Goal: Information Seeking & Learning: Learn about a topic

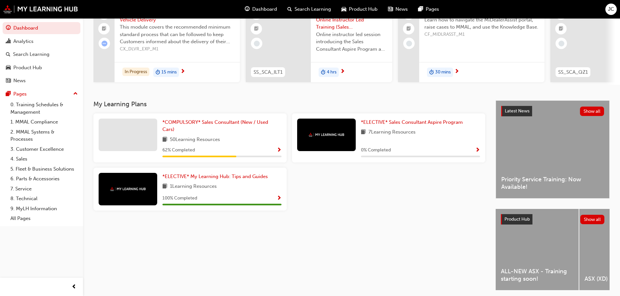
scroll to position [92, 0]
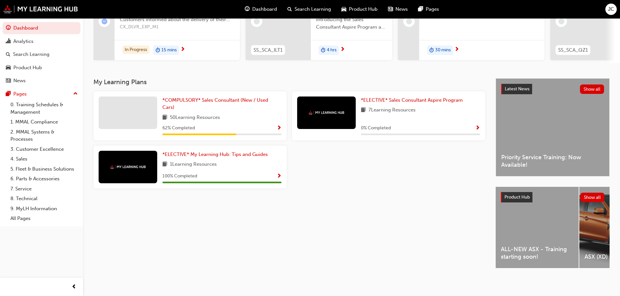
click at [255, 125] on div "62 % Completed" at bounding box center [221, 128] width 119 height 8
click at [222, 93] on div "*COMPULSORY* Sales Consultant (New / Used Cars) 50 Learning Resources 62 % Comp…" at bounding box center [189, 115] width 193 height 49
click at [223, 97] on span "*COMPULSORY* Sales Consultant (New / Used Cars)" at bounding box center [215, 103] width 106 height 13
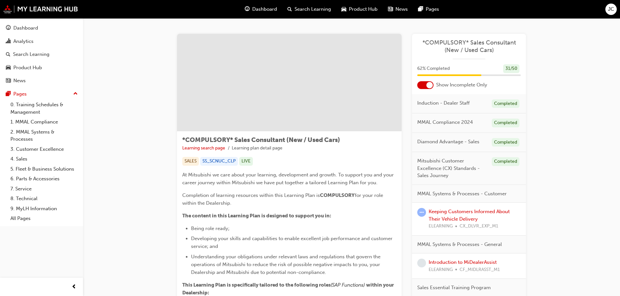
click at [429, 85] on div at bounding box center [429, 85] width 7 height 7
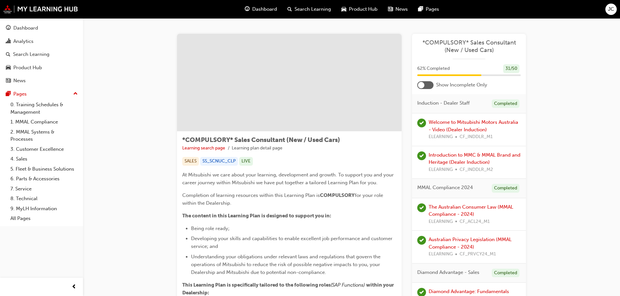
scroll to position [1397, 0]
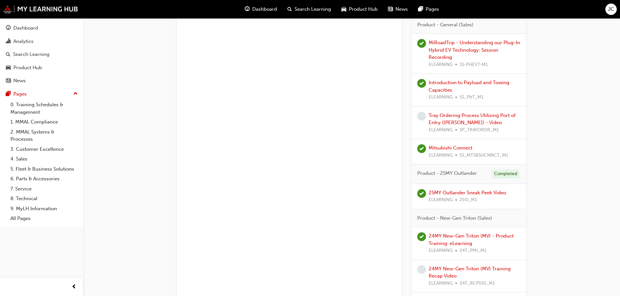
click at [452, 145] on div "Mitsubishi Connect ELEARNING SS_MTSBSHCNNCT_M1" at bounding box center [469, 151] width 80 height 15
click at [444, 146] on link "Mitsubishi Connect" at bounding box center [451, 148] width 44 height 6
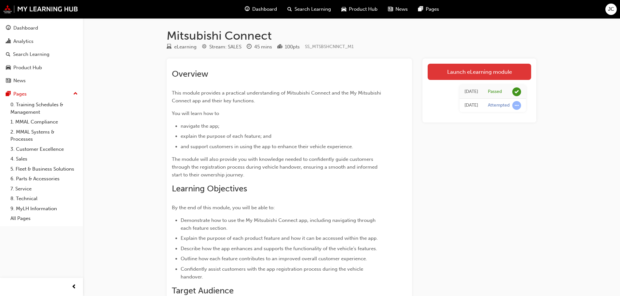
click at [453, 69] on link "Launch eLearning module" at bounding box center [479, 72] width 103 height 16
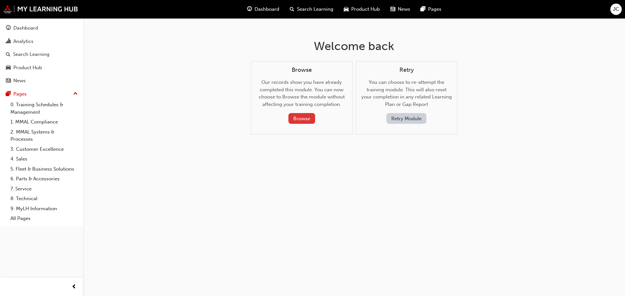
click at [294, 116] on button "Browse" at bounding box center [301, 118] width 27 height 11
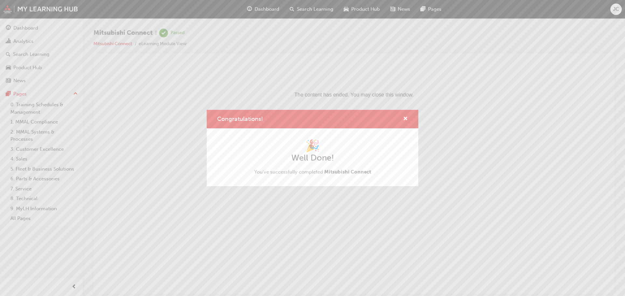
click at [408, 124] on div "Congratulations!" at bounding box center [313, 119] width 212 height 19
click at [408, 115] on div "Congratulations!" at bounding box center [313, 119] width 212 height 19
click at [402, 116] on div "Congratulations!" at bounding box center [403, 119] width 10 height 8
click at [405, 116] on span "cross-icon" at bounding box center [405, 119] width 5 height 6
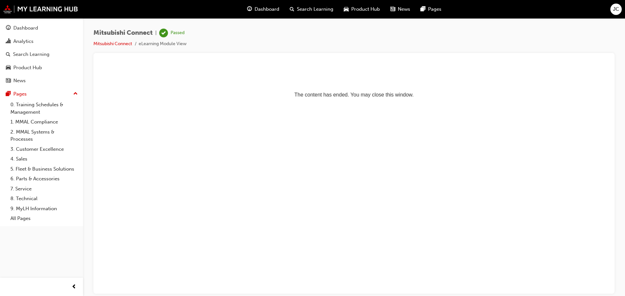
click at [114, 48] on li "Mitsubishi Connect" at bounding box center [115, 43] width 45 height 7
click at [116, 44] on link "Mitsubishi Connect" at bounding box center [112, 44] width 39 height 6
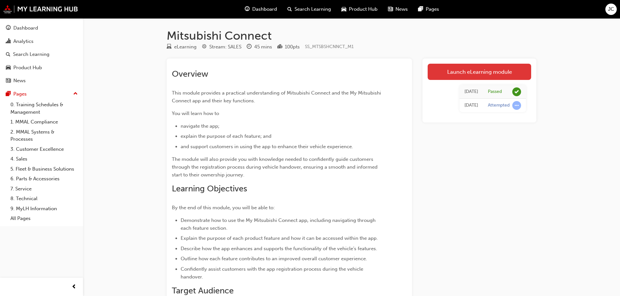
click at [457, 79] on link "Launch eLearning module" at bounding box center [479, 72] width 103 height 16
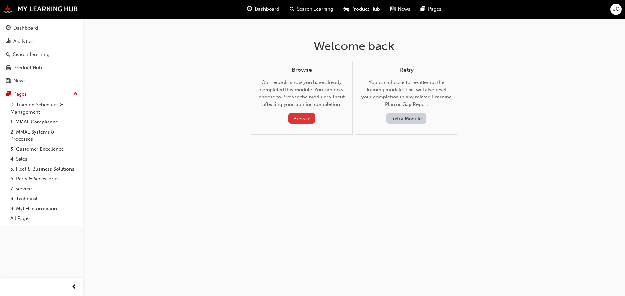
click at [300, 116] on button "Browse" at bounding box center [301, 118] width 27 height 11
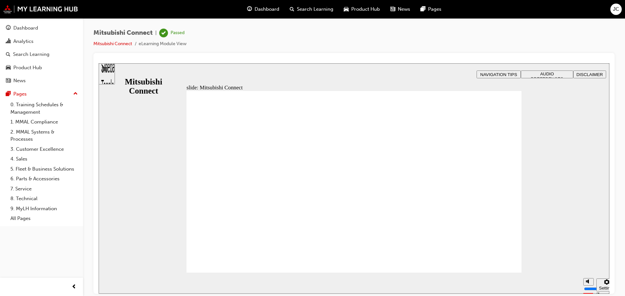
click at [498, 74] on span "NAVIGATION TIPS" at bounding box center [498, 74] width 37 height 5
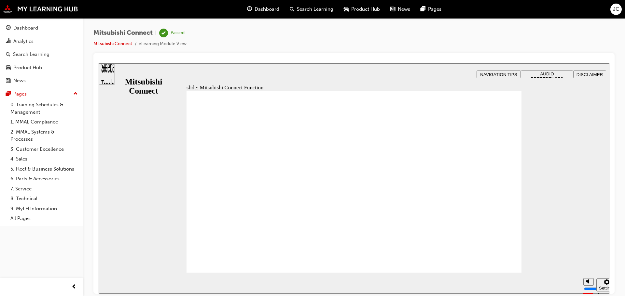
drag, startPoint x: 432, startPoint y: 135, endPoint x: 435, endPoint y: 129, distance: 7.1
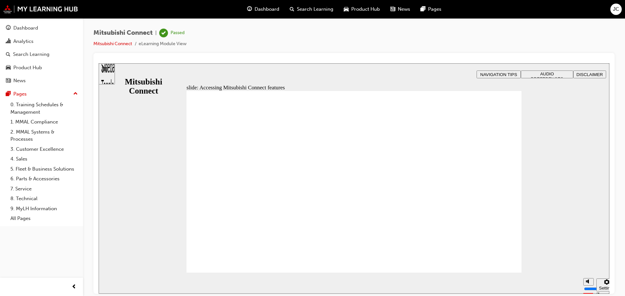
drag, startPoint x: 368, startPoint y: 157, endPoint x: 411, endPoint y: 158, distance: 42.6
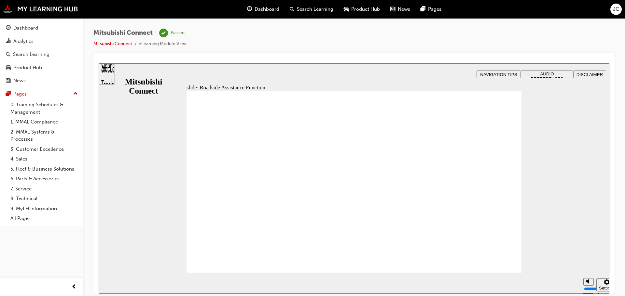
checkbox input "true"
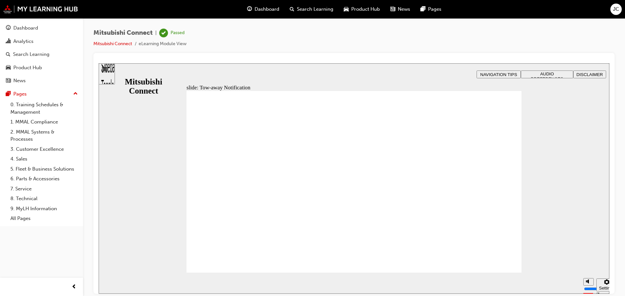
click at [351, 82] on div "slide: Tow-away Notification Benefit Rectangle 1 B N Rectangle 2 Rectangle 3 Re…" at bounding box center [354, 178] width 511 height 231
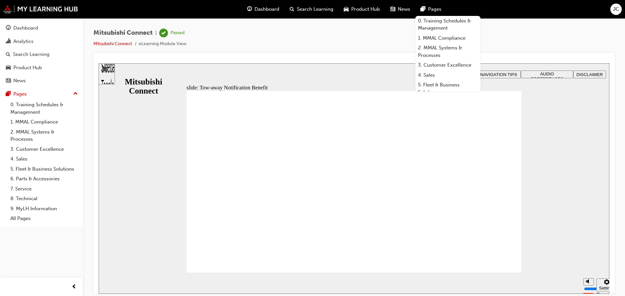
click at [471, 4] on div "Dashboard Search Learning Product Hub News Pages 0. Training Schedules & Manage…" at bounding box center [312, 9] width 625 height 19
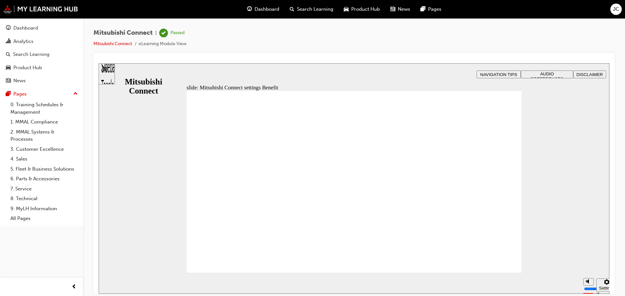
radio input "true"
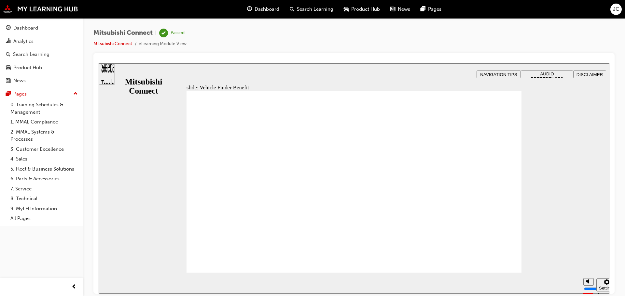
checkbox input "true"
drag, startPoint x: 235, startPoint y: 203, endPoint x: 234, endPoint y: 216, distance: 13.8
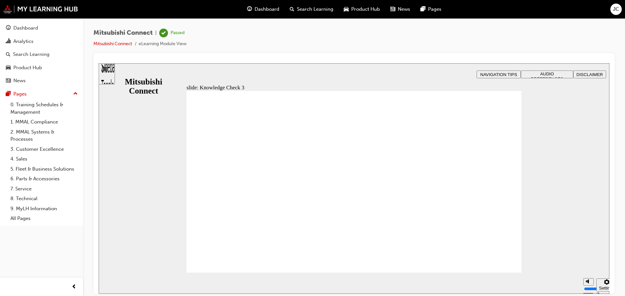
checkbox input "true"
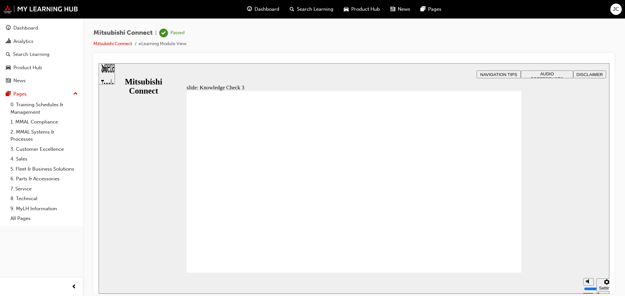
checkbox input "false"
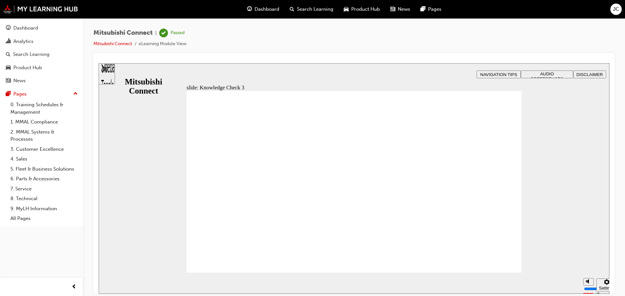
checkbox input "true"
drag, startPoint x: 203, startPoint y: 190, endPoint x: 206, endPoint y: 216, distance: 26.5
checkbox input "true"
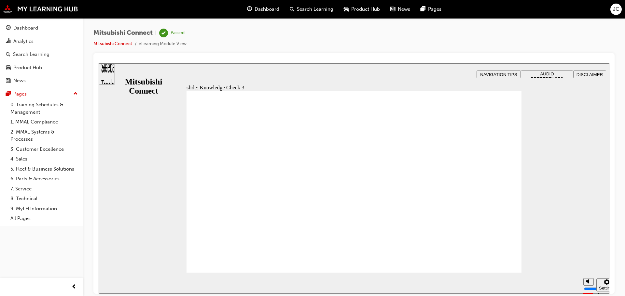
checkbox input "false"
checkbox input "true"
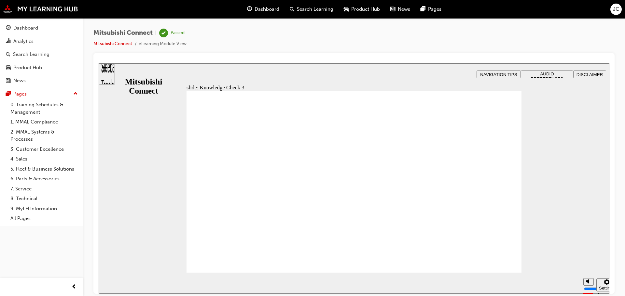
checkbox input "true"
drag, startPoint x: 268, startPoint y: 260, endPoint x: 262, endPoint y: 260, distance: 5.5
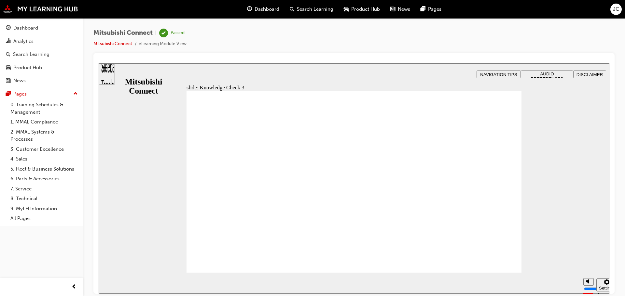
checkbox input "false"
checkbox input "true"
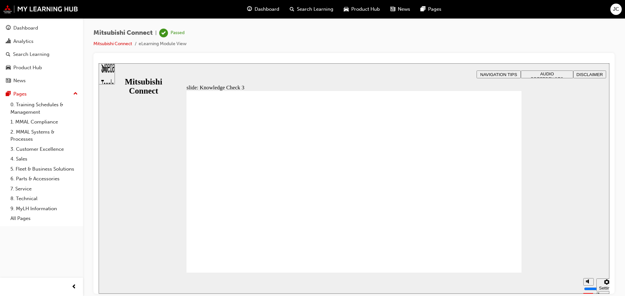
checkbox input "true"
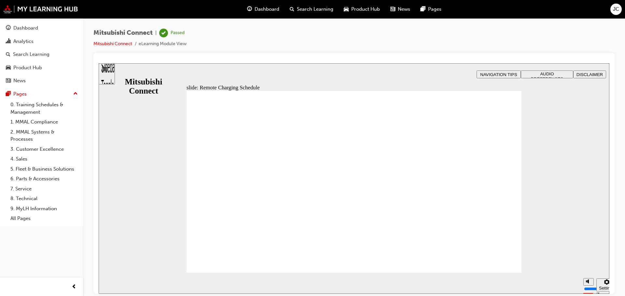
drag, startPoint x: 334, startPoint y: 214, endPoint x: 373, endPoint y: 213, distance: 39.0
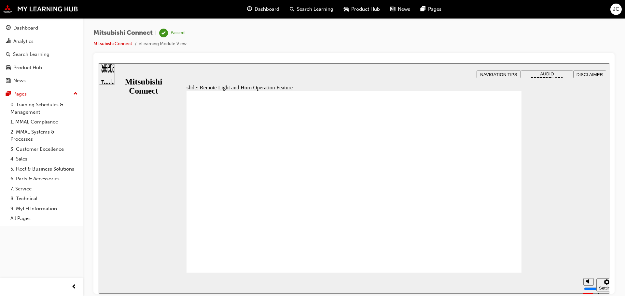
radio input "false"
radio input "true"
